Goal: Task Accomplishment & Management: Manage account settings

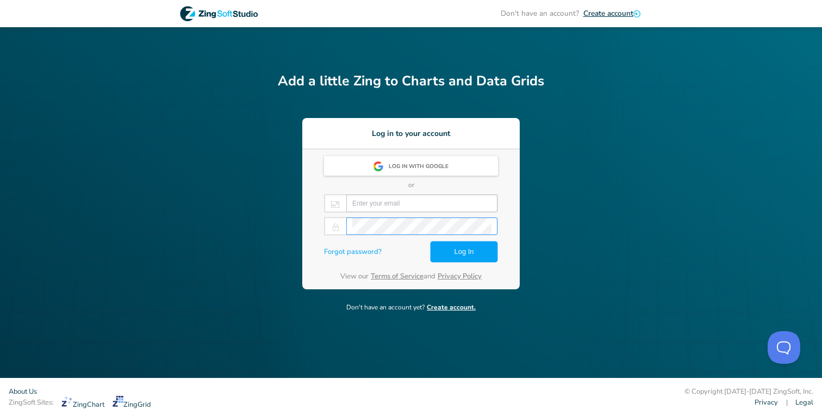
click at [442, 207] on input "email" at bounding box center [421, 203] width 139 height 16
click at [415, 207] on input "email" at bounding box center [421, 203] width 139 height 16
click at [481, 203] on keeper-lock "Open Keeper Popup" at bounding box center [483, 203] width 13 height 13
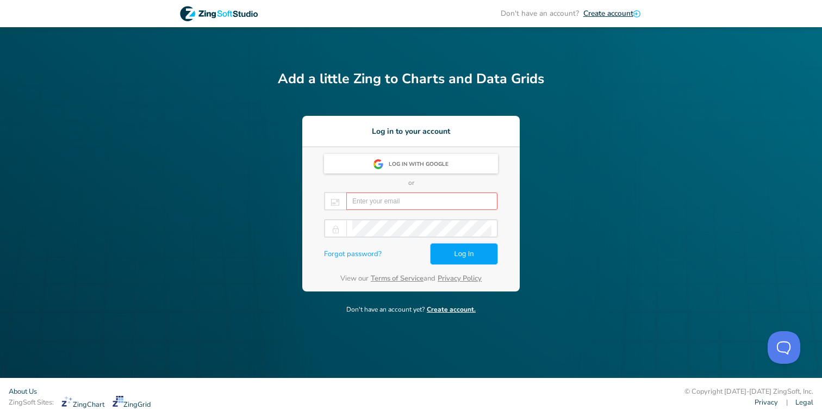
click at [426, 208] on input "email" at bounding box center [421, 201] width 139 height 16
paste input "[EMAIL_ADDRESS][DOMAIN_NAME]"
type input "[EMAIL_ADDRESS][DOMAIN_NAME]"
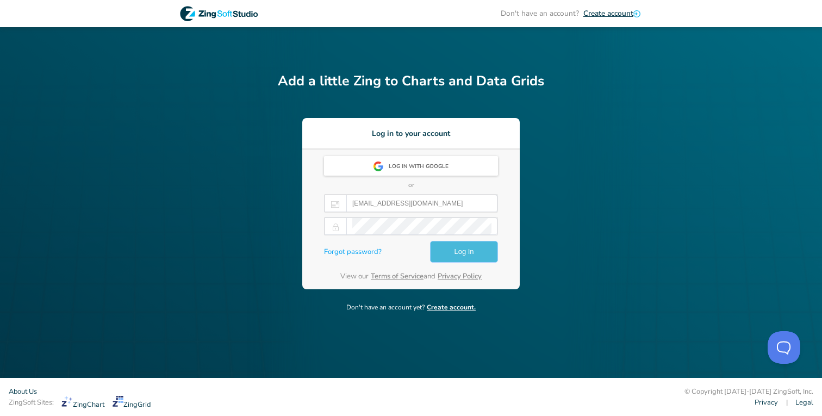
click at [452, 253] on button "Log In" at bounding box center [464, 252] width 68 height 22
click at [463, 250] on span "Log In" at bounding box center [464, 251] width 20 height 13
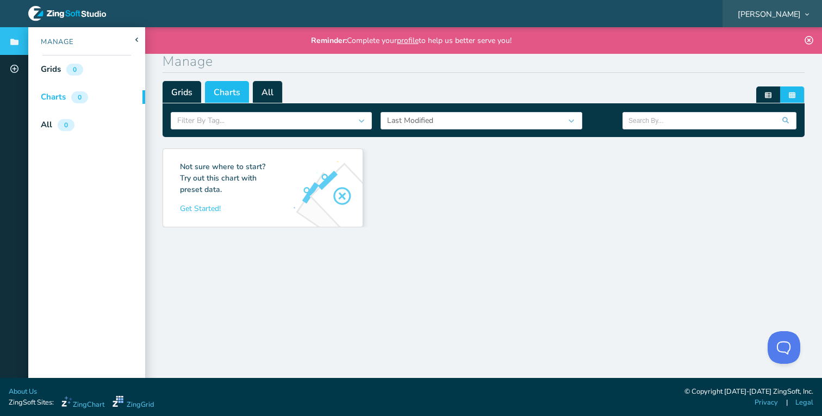
click at [781, 11] on span "[PERSON_NAME]" at bounding box center [769, 14] width 63 height 8
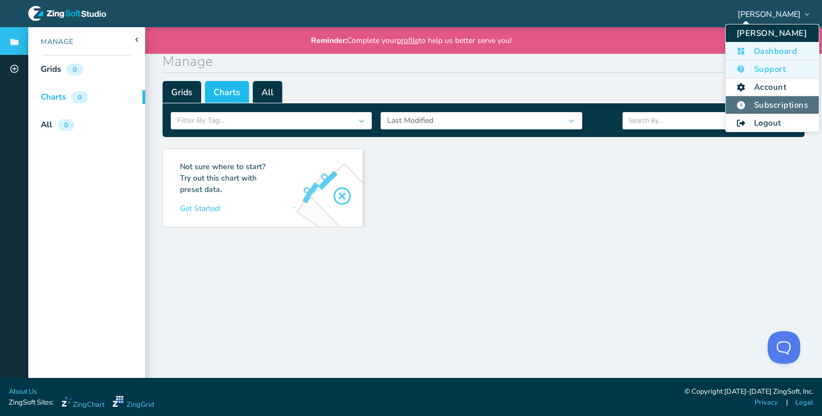
click at [761, 97] on li "Subscriptions" at bounding box center [772, 105] width 93 height 18
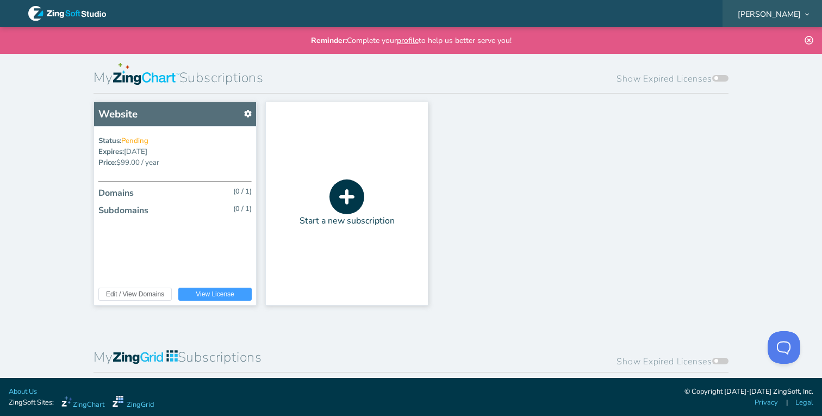
click at [780, 10] on span "Doug Wheeler" at bounding box center [769, 14] width 63 height 8
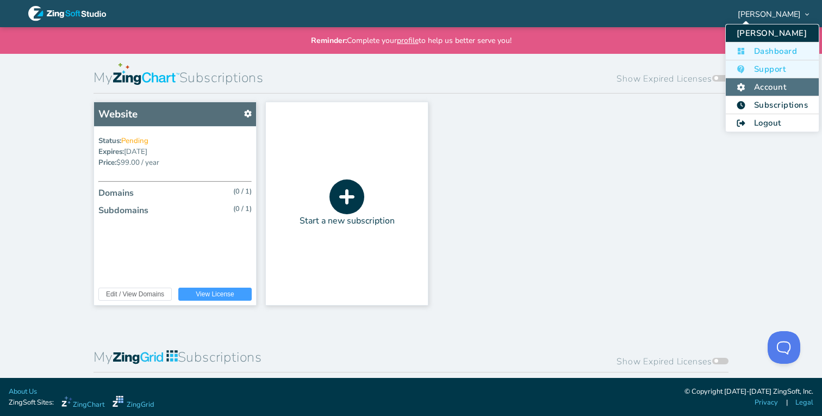
click at [763, 85] on li "Account" at bounding box center [772, 87] width 93 height 18
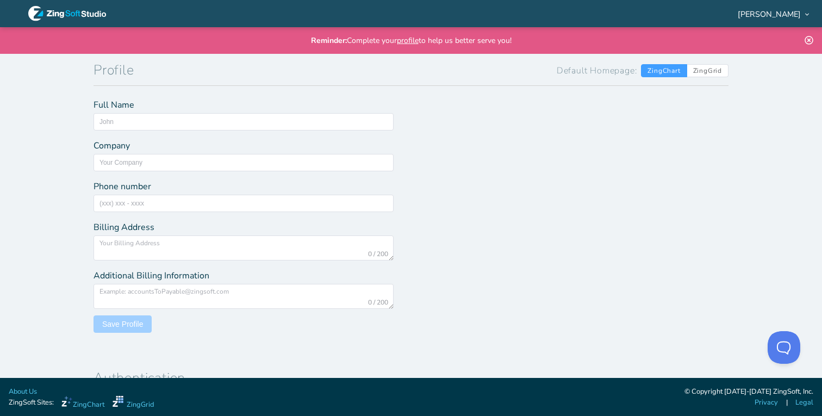
type input "Doug Wheeler"
type input "XiFin Inc"
type input "marketinginfo@xifin.com"
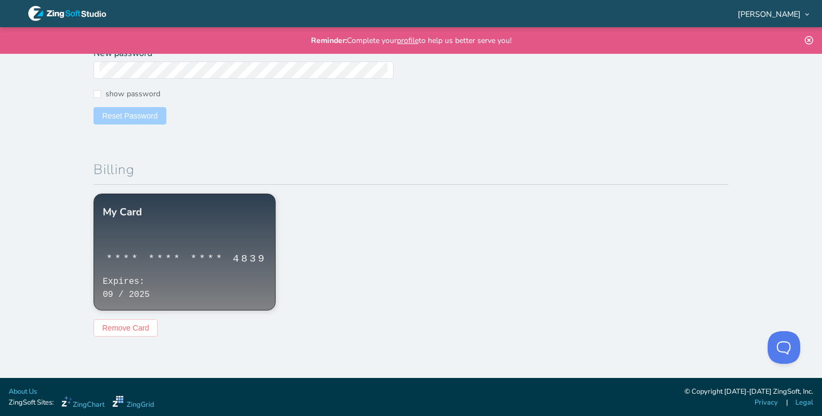
scroll to position [500, 0]
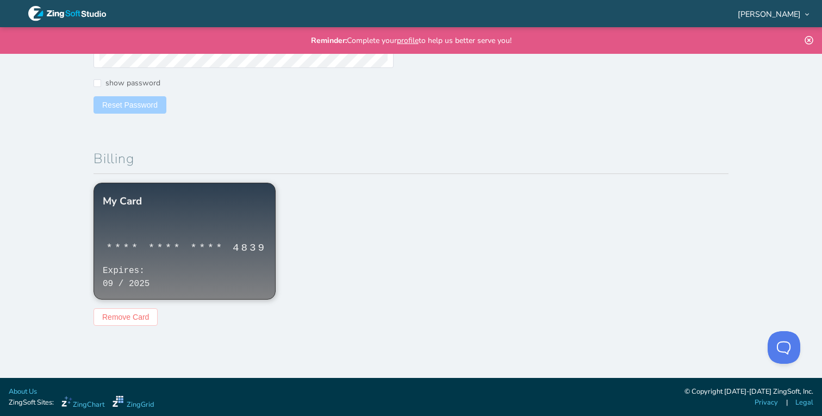
click at [207, 238] on div "**** **** **** 4839" at bounding box center [184, 241] width 181 height 45
click at [164, 286] on div "Expires: 09 / 2025" at bounding box center [184, 281] width 181 height 35
click at [110, 320] on span "Remove Card" at bounding box center [125, 317] width 47 height 8
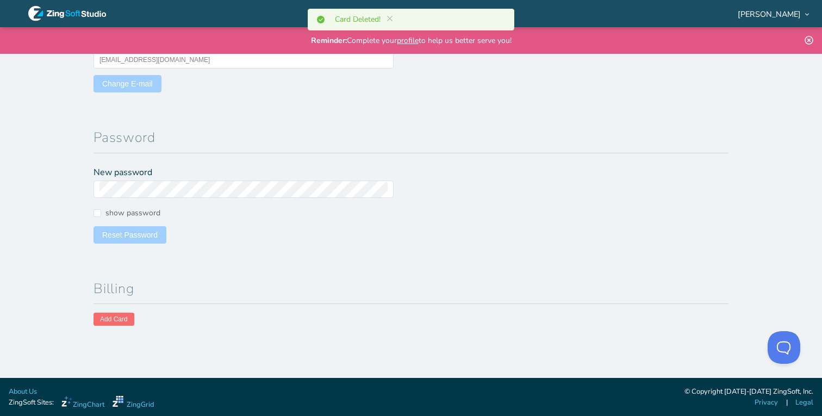
click at [120, 318] on span "Add Card" at bounding box center [114, 319] width 28 height 7
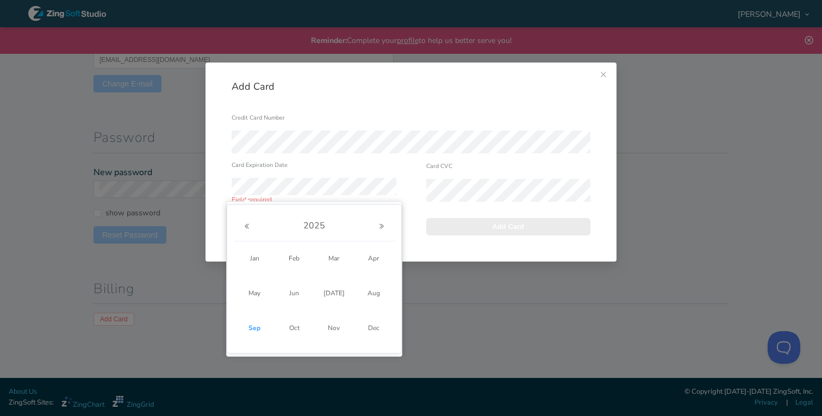
click at [437, 243] on div "Credit Card Number Card Expiration Date Field required Card CVC Cancel Add Card" at bounding box center [411, 186] width 411 height 151
click at [384, 232] on span at bounding box center [381, 226] width 13 height 17
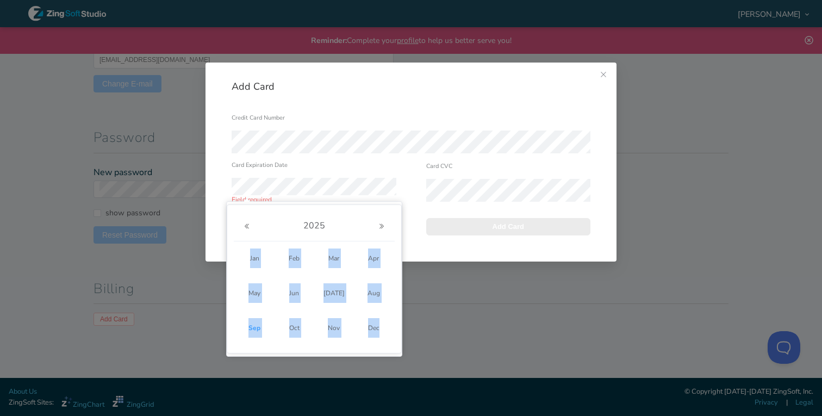
click at [384, 232] on span at bounding box center [381, 226] width 13 height 17
click at [384, 231] on button "Next Year" at bounding box center [381, 226] width 13 height 9
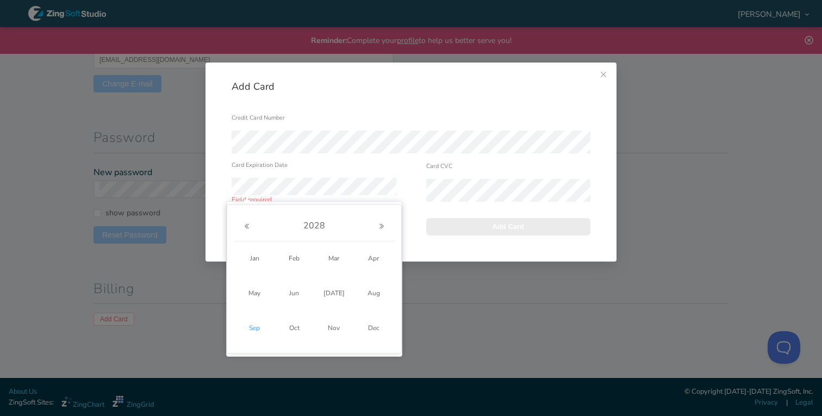
click at [258, 328] on span "Sep" at bounding box center [254, 328] width 29 height 20
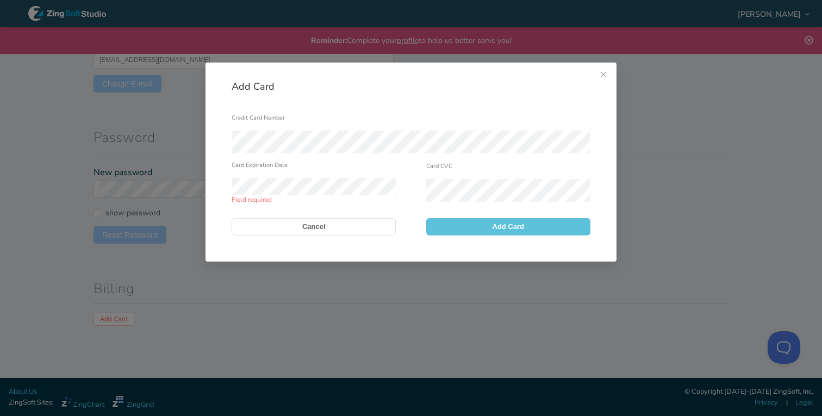
click at [493, 224] on span "Add Card" at bounding box center [509, 226] width 32 height 7
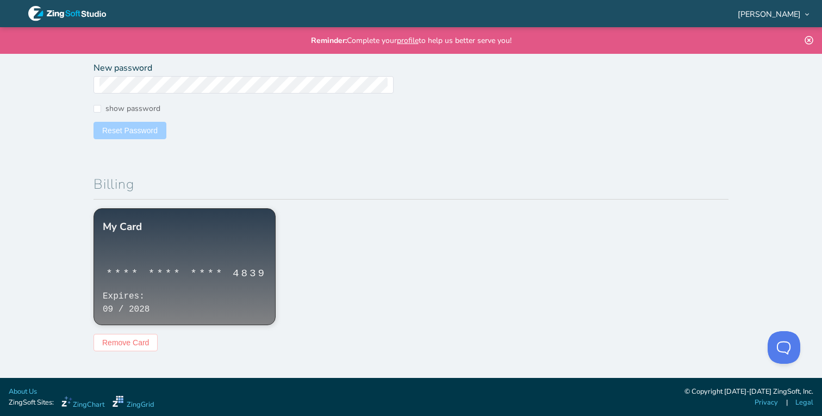
scroll to position [500, 0]
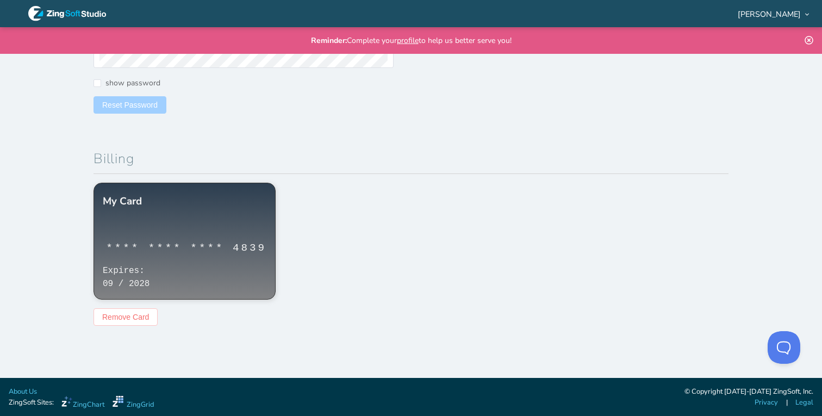
click at [493, 224] on section "My Card **** **** **** 4839 Expires: 09 / 2028 Remove Card Add Card Credit Card…" at bounding box center [411, 254] width 635 height 143
